Goal: Task Accomplishment & Management: Use online tool/utility

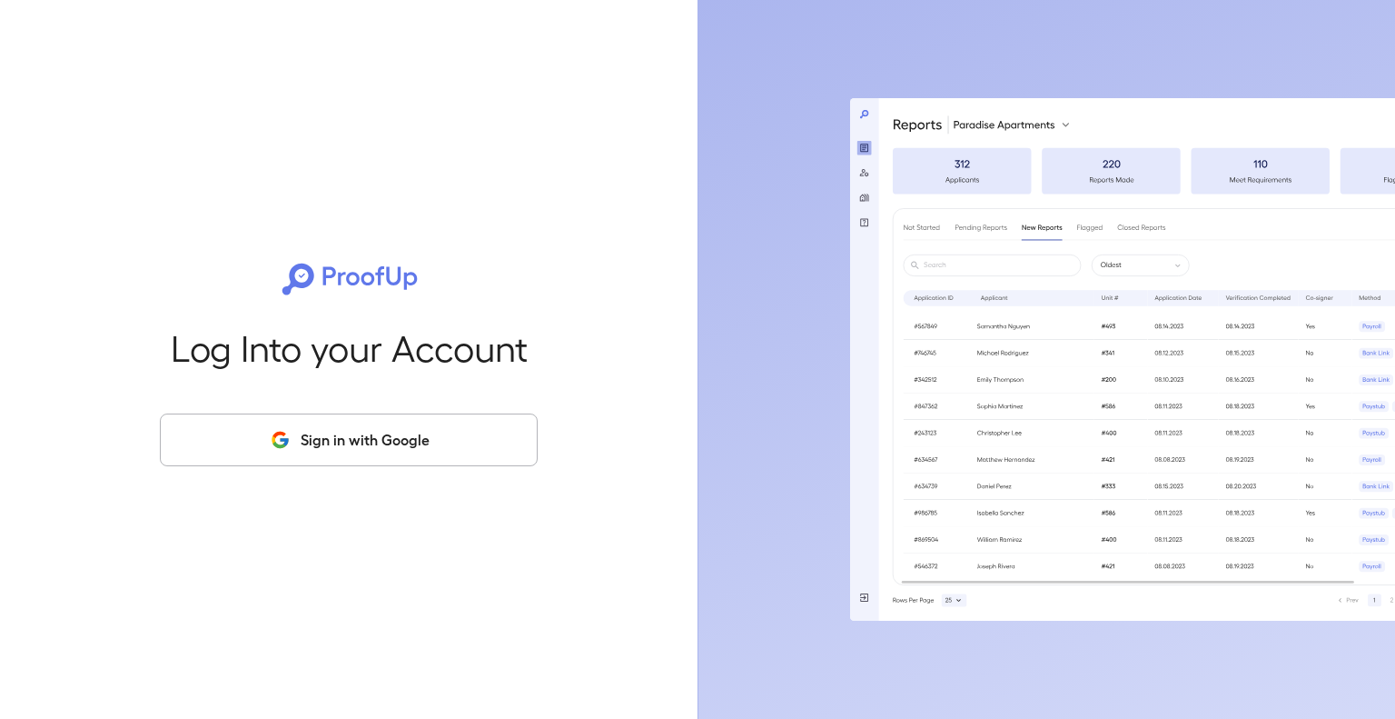
click at [294, 415] on button "Sign in with Google" at bounding box center [349, 439] width 378 height 53
click at [285, 459] on button "Sign in with Google" at bounding box center [349, 439] width 378 height 53
